Goal: Information Seeking & Learning: Learn about a topic

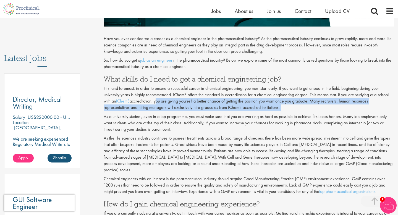
drag, startPoint x: 156, startPoint y: 103, endPoint x: 197, endPoint y: 113, distance: 41.8
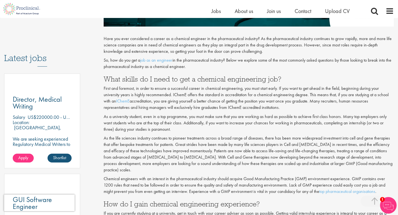
click at [196, 118] on p "As a university student, even in a top programme, you must make sure that you a…" at bounding box center [249, 123] width 290 height 19
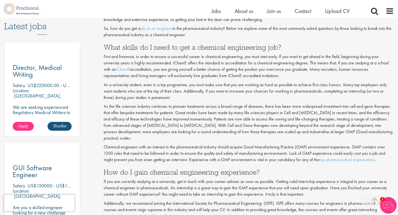
scroll to position [297, 0]
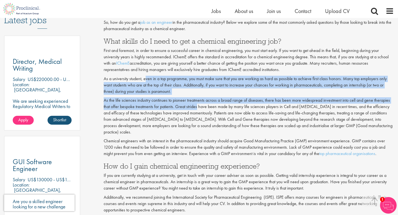
drag, startPoint x: 144, startPoint y: 78, endPoint x: 195, endPoint y: 103, distance: 56.8
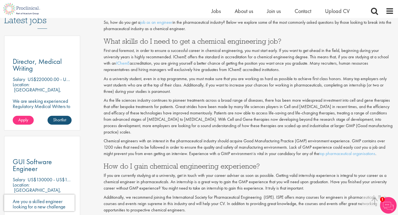
click at [207, 110] on p "As the life sciences industry continues to pioneer treatments across a broad ra…" at bounding box center [249, 116] width 290 height 38
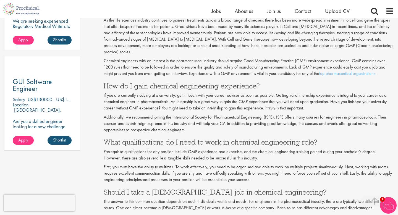
scroll to position [382, 0]
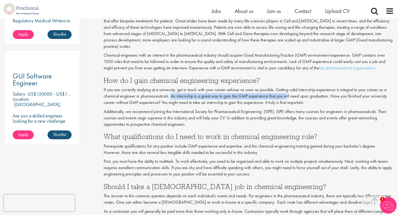
drag, startPoint x: 170, startPoint y: 90, endPoint x: 283, endPoint y: 91, distance: 112.8
click at [283, 91] on p "If you are currently studying at a university, get in touch with your career ad…" at bounding box center [249, 96] width 290 height 19
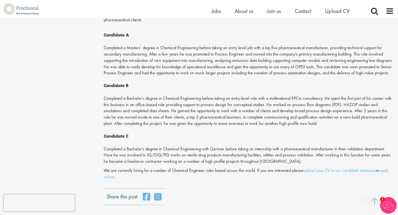
scroll to position [658, 0]
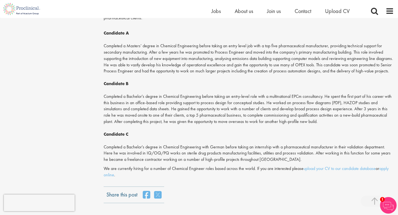
drag, startPoint x: 105, startPoint y: 96, endPoint x: 211, endPoint y: 101, distance: 105.7
click at [211, 101] on p "Candidate A Completed a Masters’ degree in Chemical Engineering before taking a…" at bounding box center [249, 93] width 290 height 139
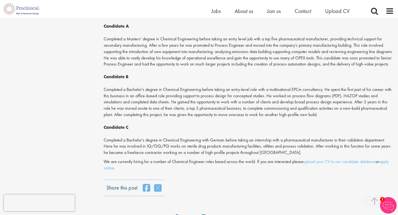
scroll to position [668, 0]
